Goal: Task Accomplishment & Management: Manage account settings

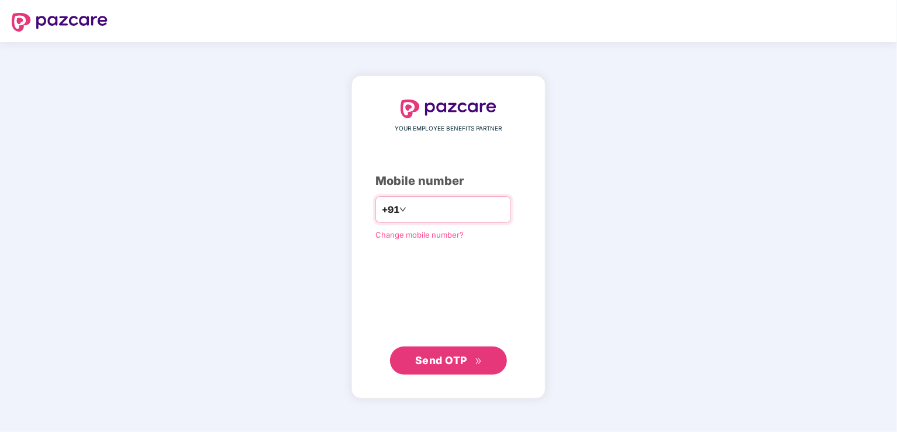
click at [421, 209] on input "number" at bounding box center [457, 209] width 96 height 19
type input "**********"
click at [421, 360] on span "Send OTP" at bounding box center [441, 360] width 52 height 12
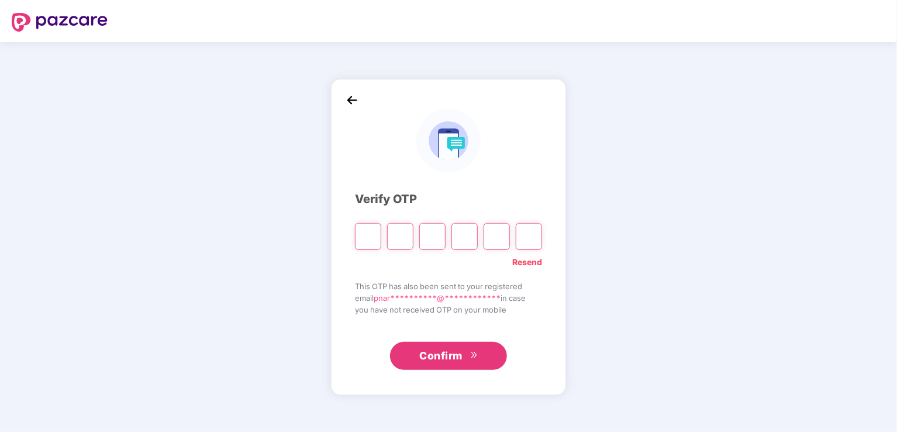
type input "*"
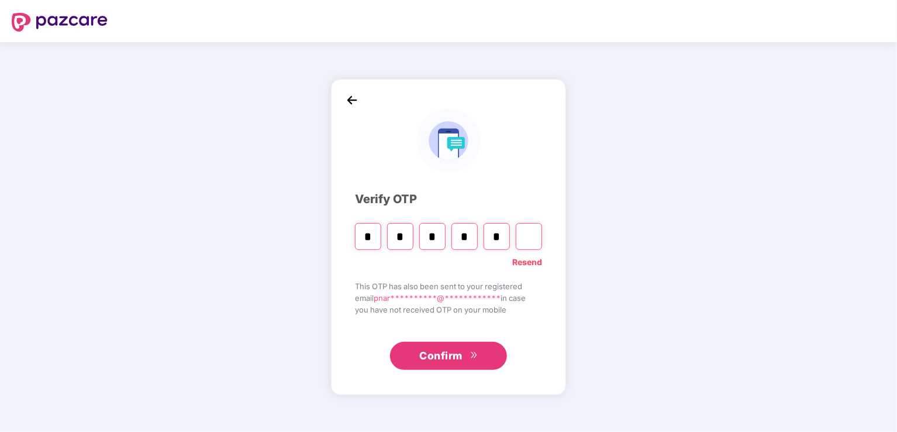
type input "*"
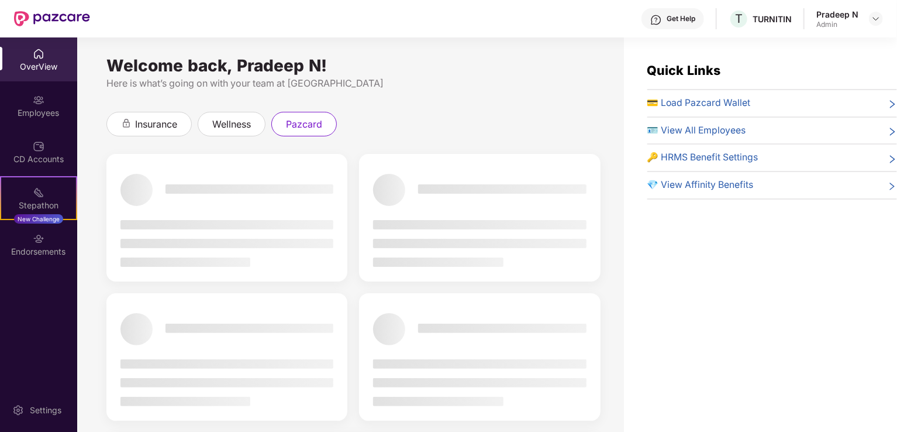
click at [890, 102] on icon "right" at bounding box center [892, 105] width 5 height 8
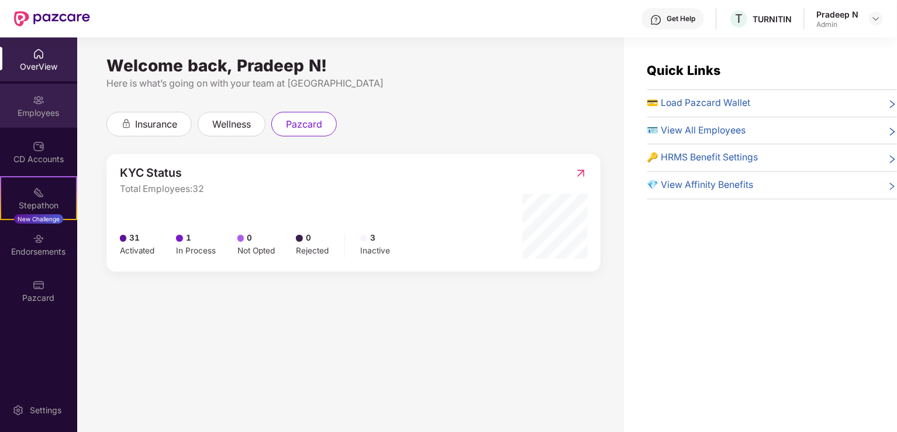
click at [37, 108] on div "Employees" at bounding box center [38, 113] width 77 height 12
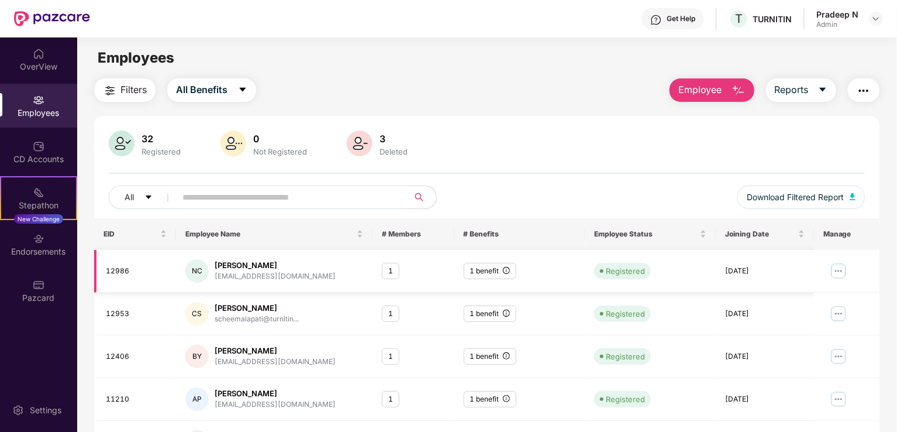
click at [842, 272] on img at bounding box center [838, 270] width 19 height 19
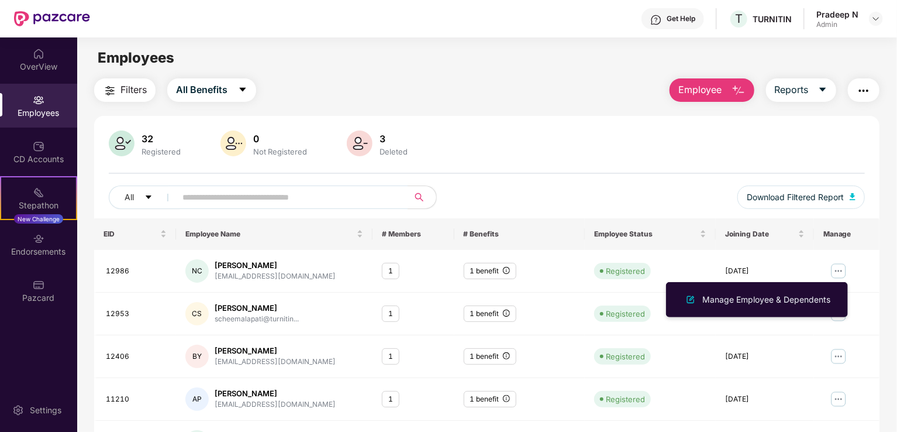
click at [567, 150] on div "32 Registered 0 Not Registered 3 Deleted" at bounding box center [487, 144] width 756 height 28
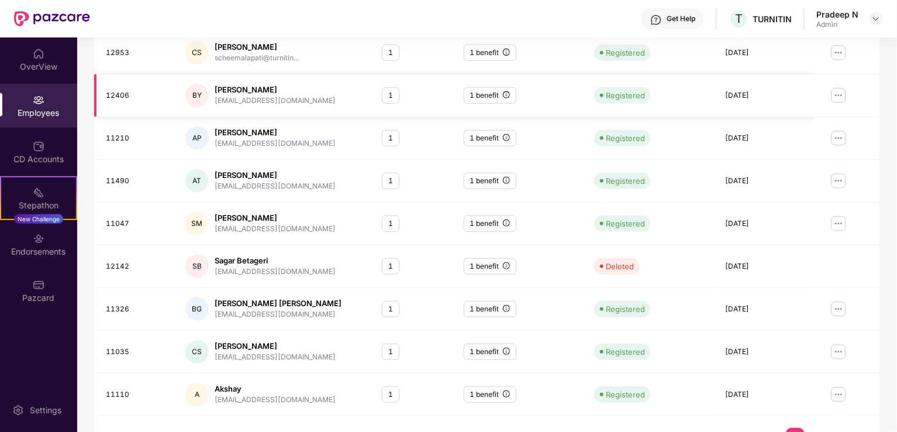
scroll to position [285, 0]
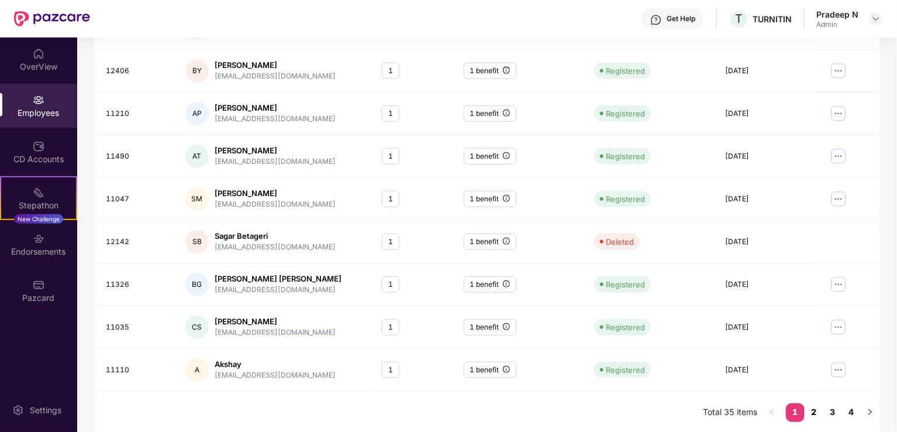
click at [812, 410] on link "2" at bounding box center [814, 412] width 19 height 18
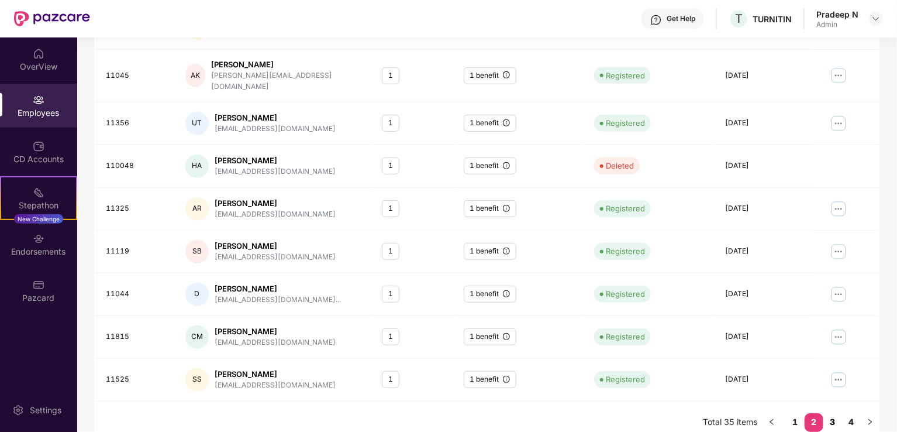
click at [832, 413] on link "3" at bounding box center [832, 422] width 19 height 18
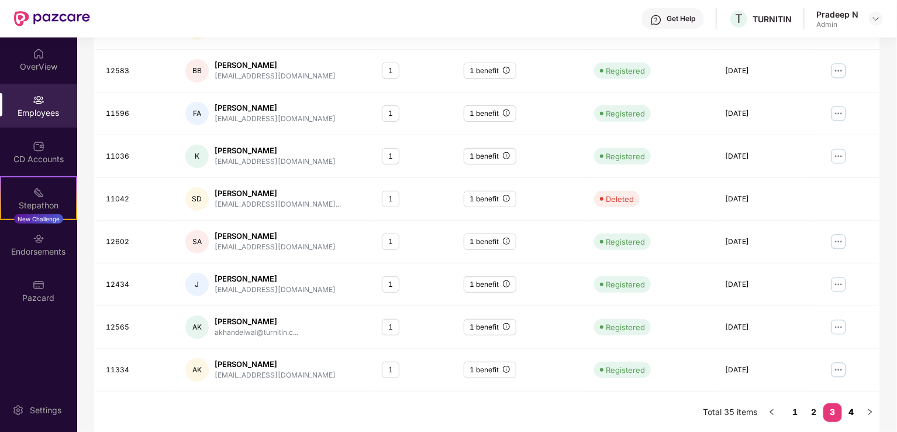
click at [854, 409] on link "4" at bounding box center [851, 412] width 19 height 18
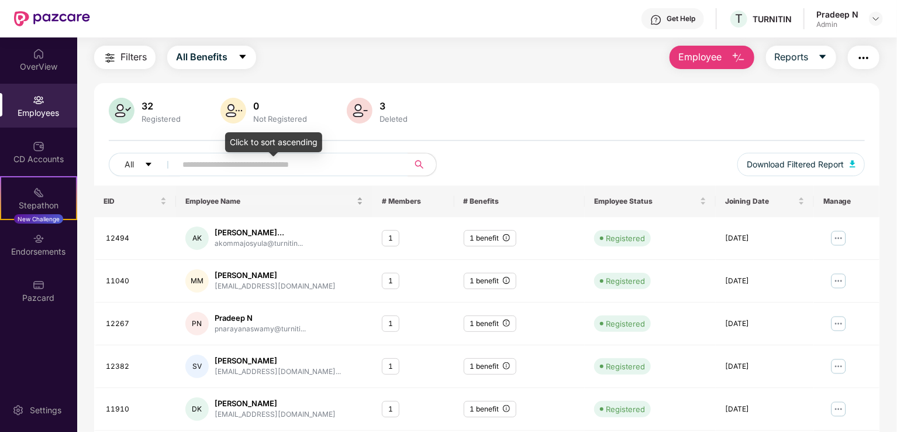
scroll to position [0, 0]
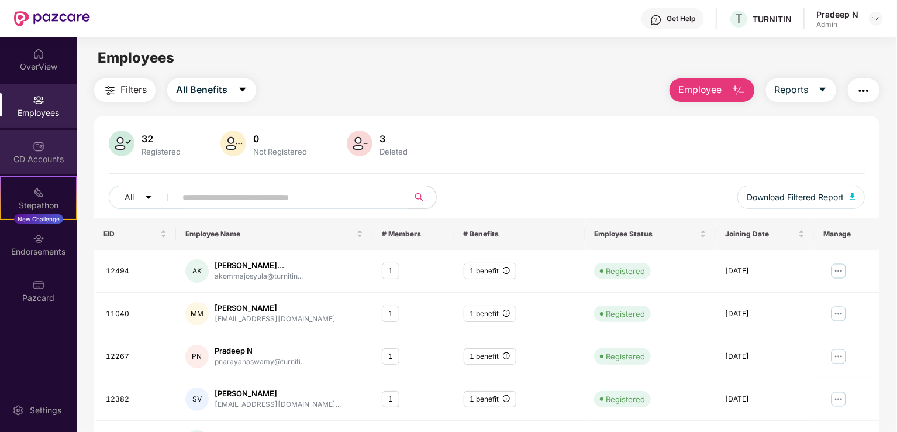
click at [40, 151] on img at bounding box center [39, 146] width 12 height 12
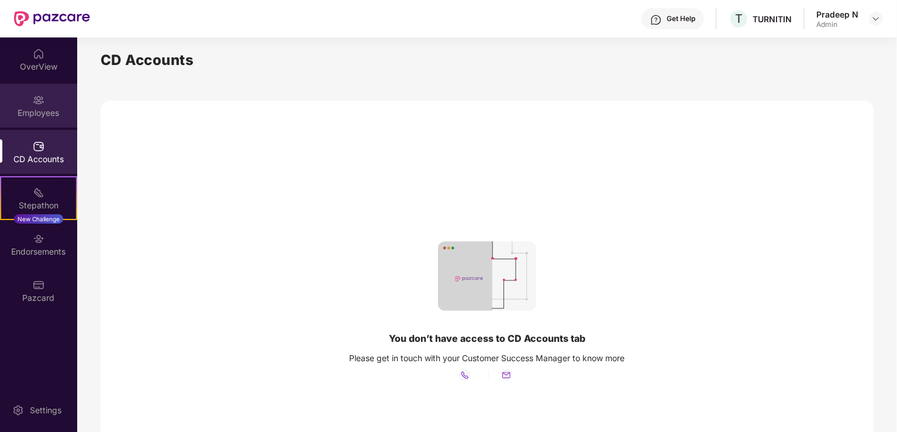
click at [38, 100] on img at bounding box center [39, 100] width 12 height 12
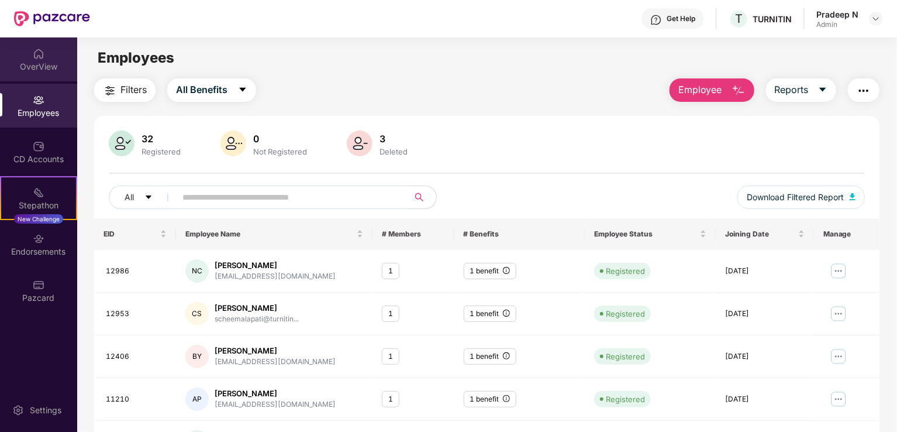
click at [40, 70] on div "OverView" at bounding box center [38, 67] width 77 height 12
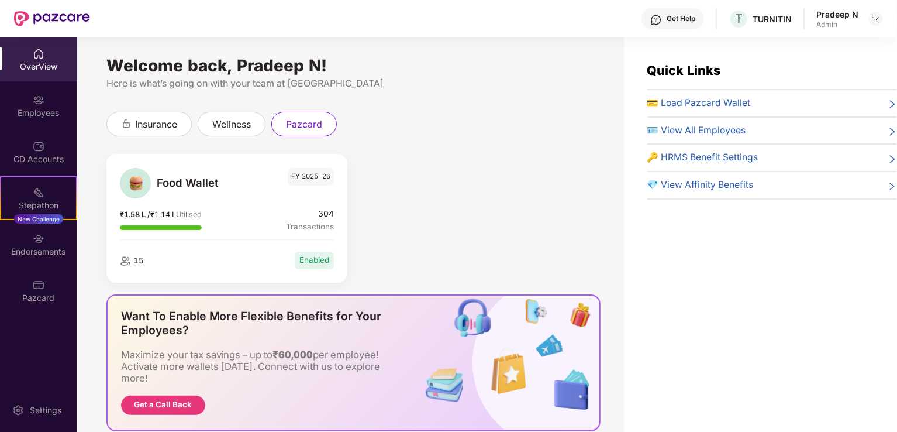
click at [891, 102] on icon "right" at bounding box center [892, 105] width 5 height 8
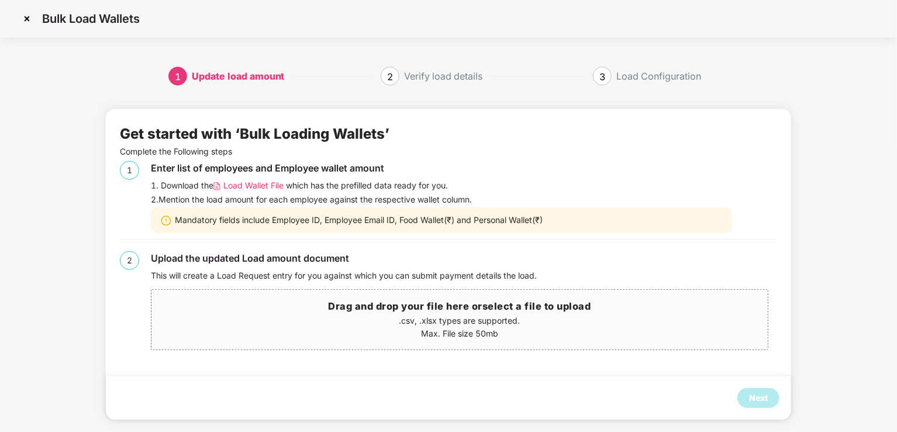
click at [258, 188] on span "Load Wallet File" at bounding box center [253, 185] width 60 height 13
click at [29, 19] on img at bounding box center [27, 18] width 19 height 19
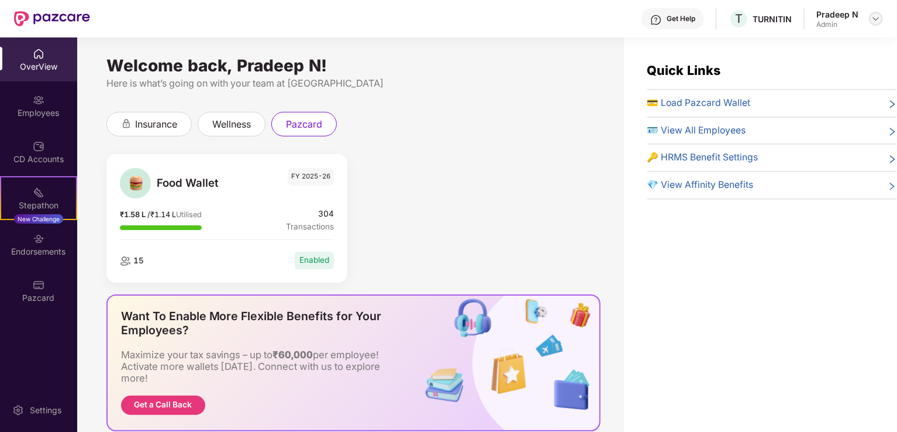
click at [875, 22] on img at bounding box center [875, 18] width 9 height 9
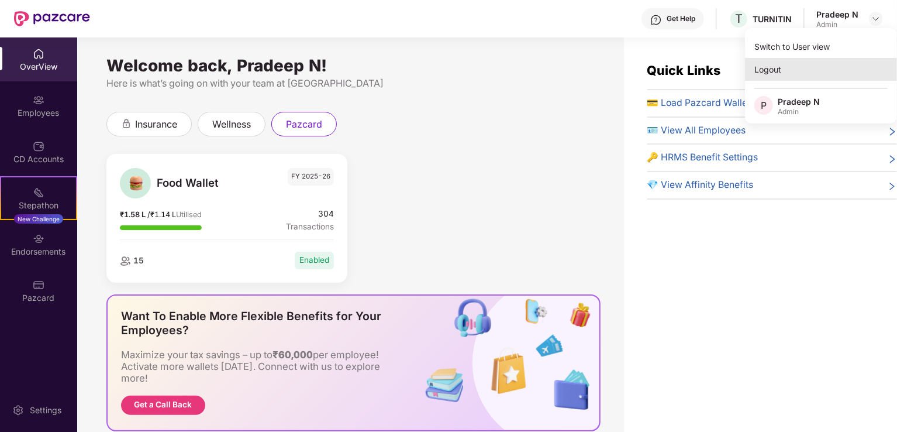
click at [767, 74] on div "Logout" at bounding box center [821, 69] width 152 height 23
